Goal: Information Seeking & Learning: Learn about a topic

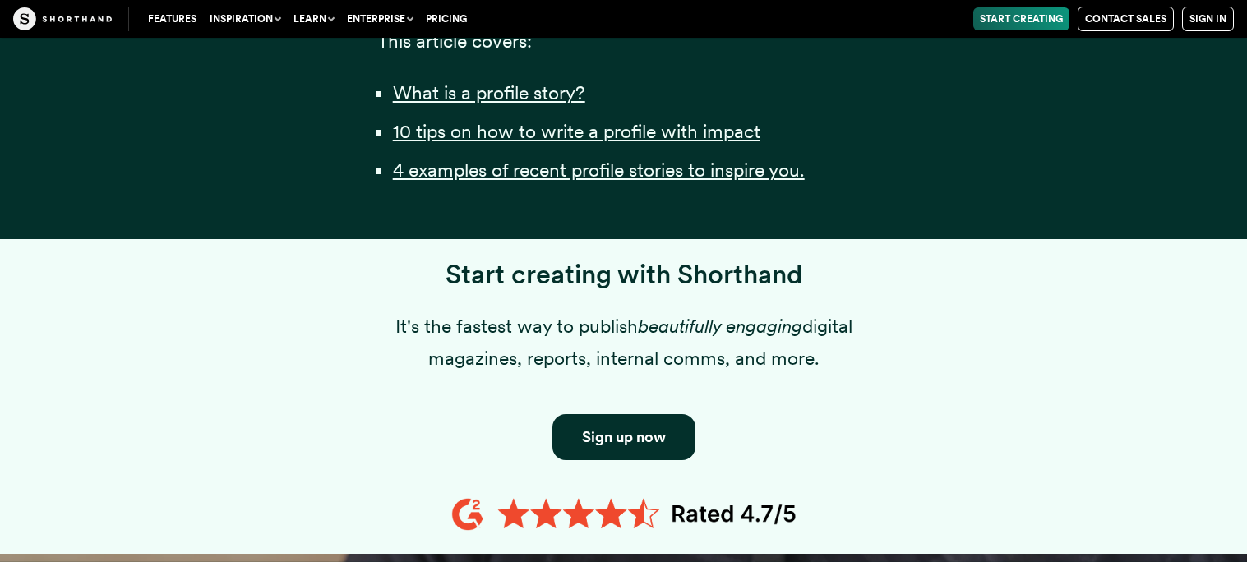
scroll to position [1343, 0]
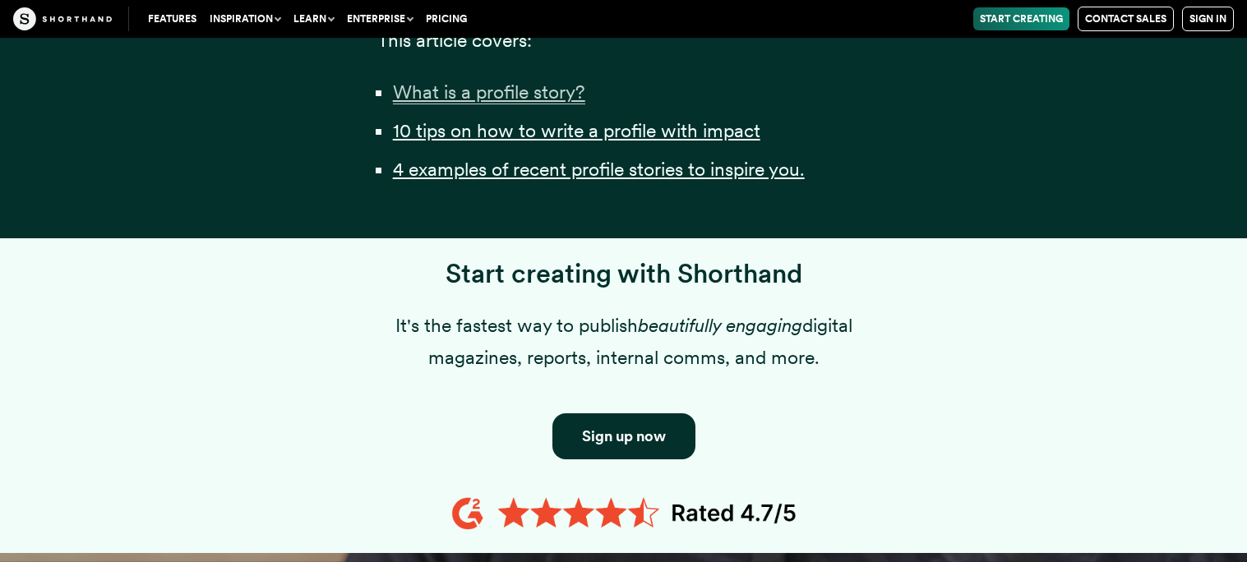
click at [505, 104] on u "What is a profile story?" at bounding box center [489, 92] width 192 height 23
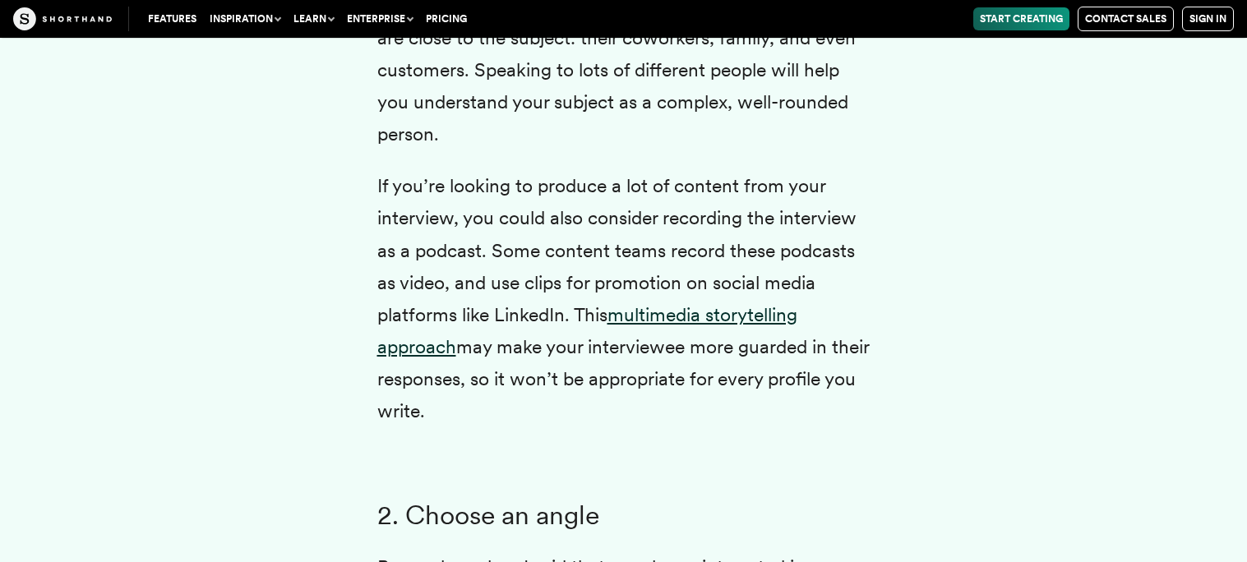
scroll to position [4551, 0]
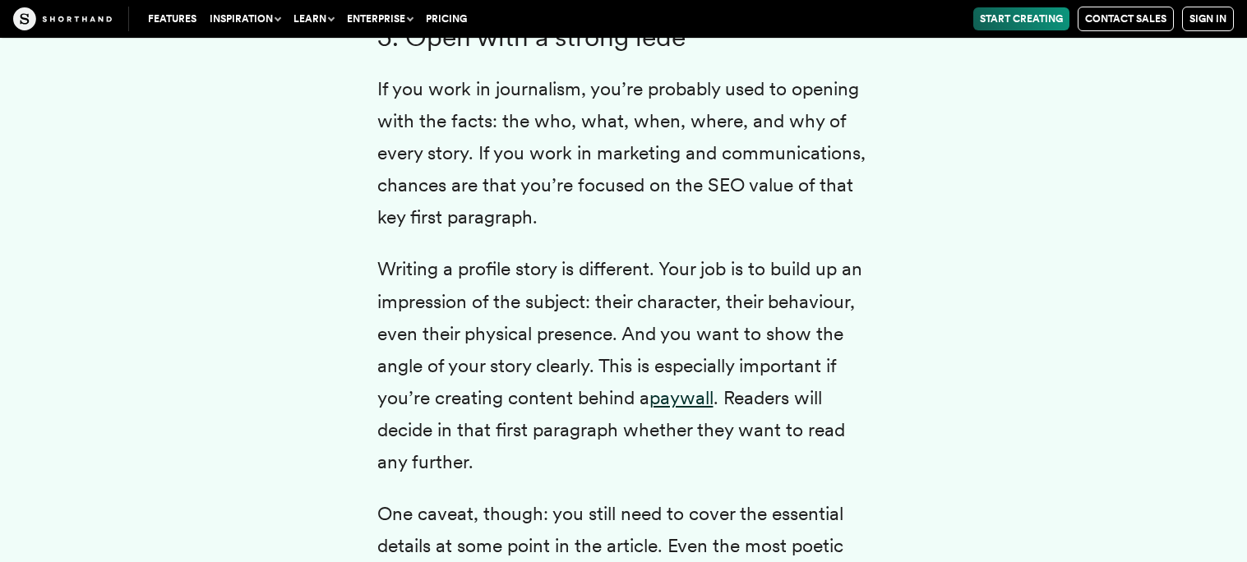
scroll to position [6601, 0]
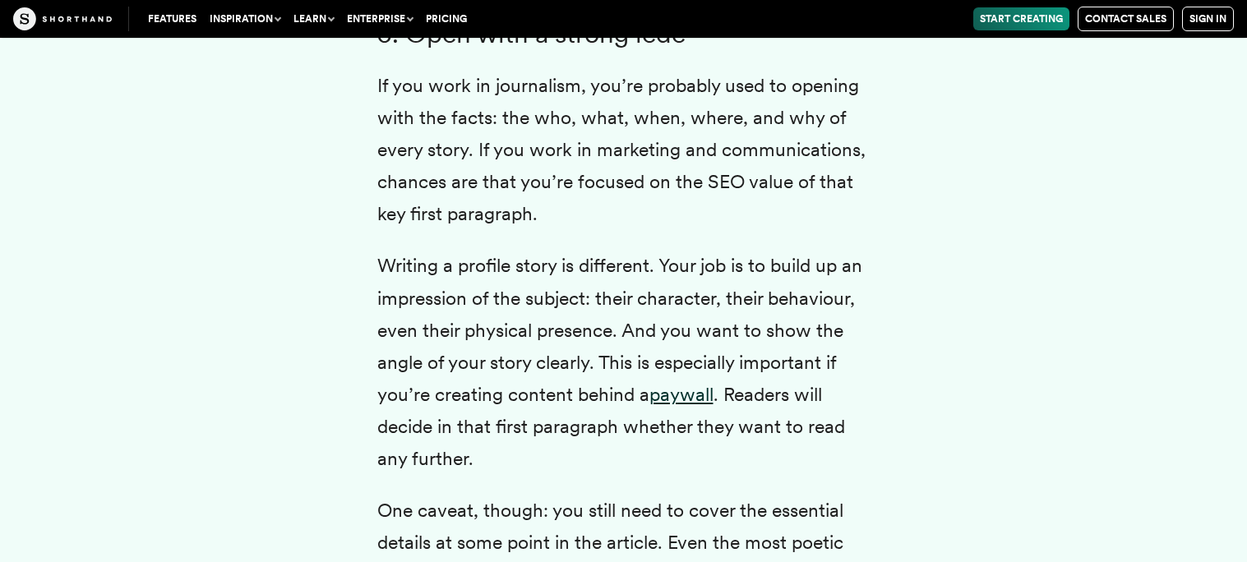
click at [235, 144] on div "Profile writing is a question of balance. You want to use the subject’s own wor…" at bounding box center [623, 152] width 1117 height 6712
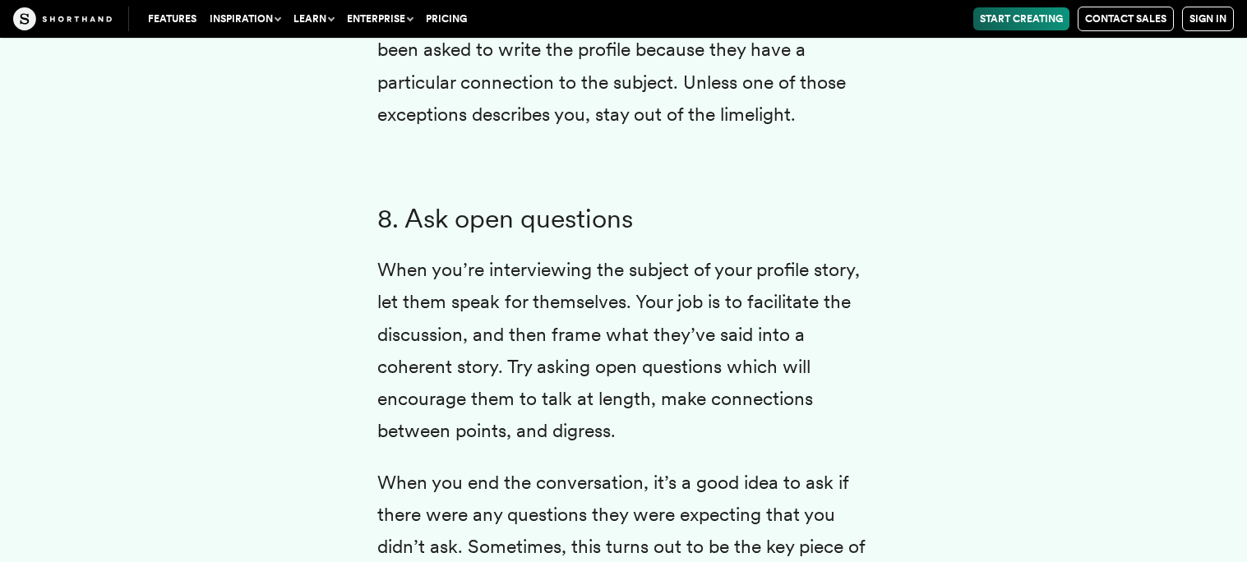
scroll to position [8475, 0]
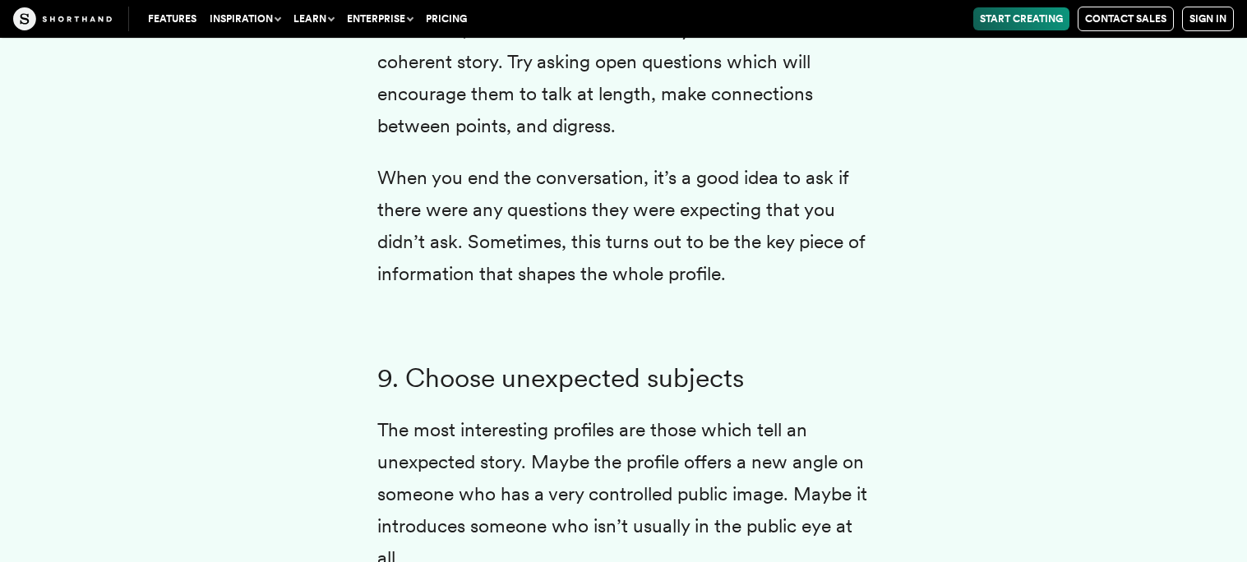
scroll to position [8786, 0]
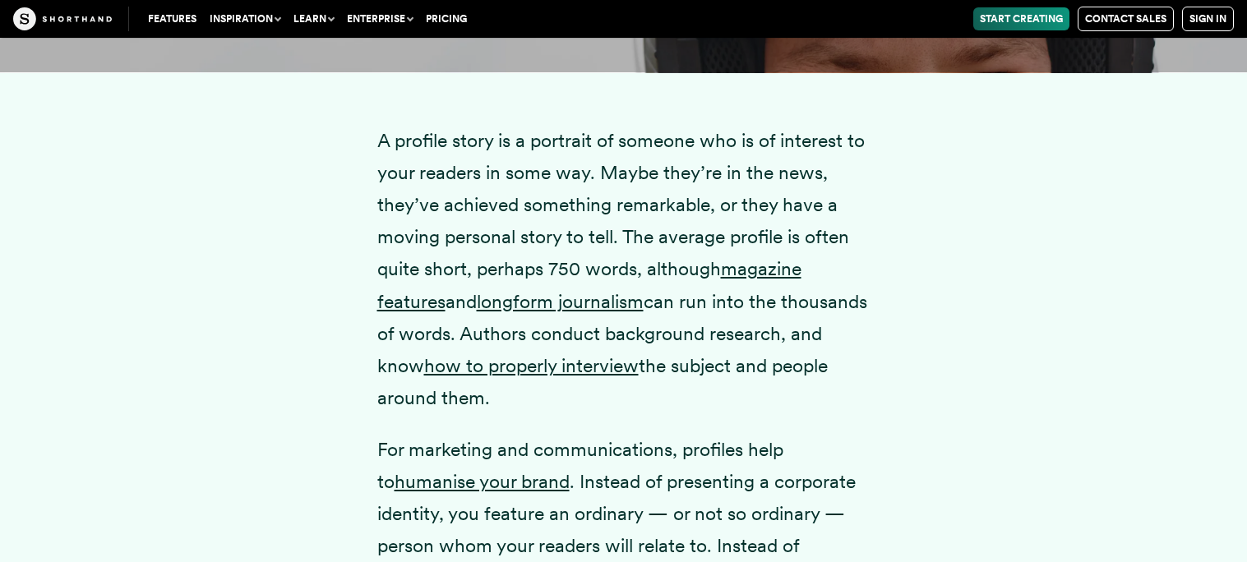
scroll to position [2106, 0]
